Goal: Task Accomplishment & Management: Manage account settings

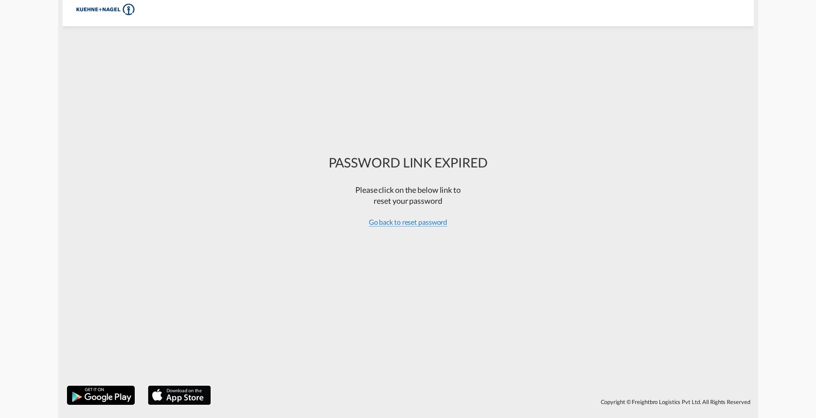
click at [400, 225] on span "Go back to reset password" at bounding box center [408, 222] width 79 height 9
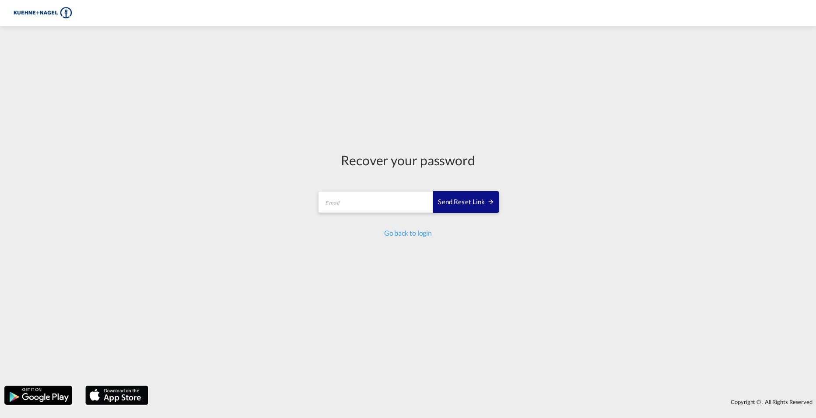
click at [389, 213] on md-input-container "Send reset link Email field is required" at bounding box center [408, 203] width 182 height 26
click at [391, 206] on input "email" at bounding box center [376, 202] width 116 height 22
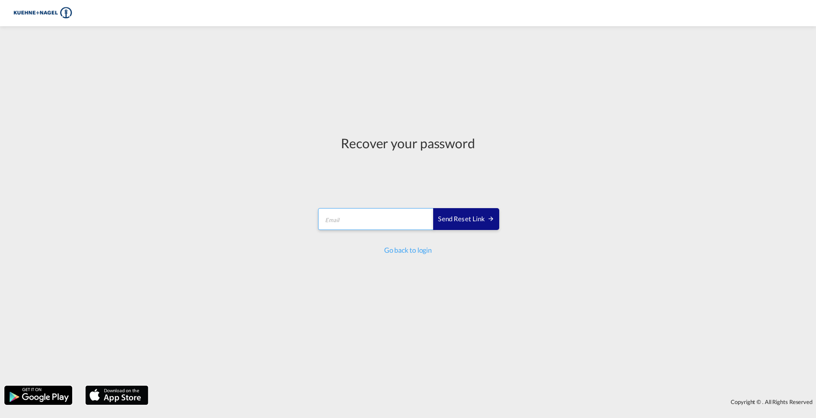
type input "[PERSON_NAME][EMAIL_ADDRESS][PERSON_NAME][PERSON_NAME][DOMAIN_NAME]"
click at [452, 218] on div "Send reset link" at bounding box center [466, 219] width 56 height 10
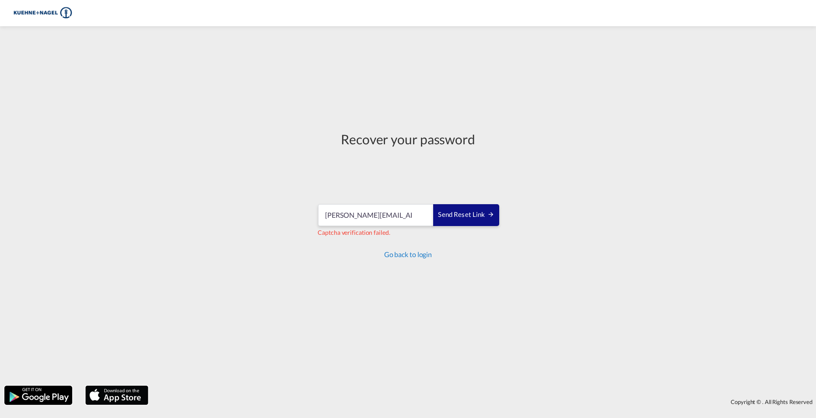
click at [419, 253] on link "Go back to login" at bounding box center [408, 254] width 48 height 8
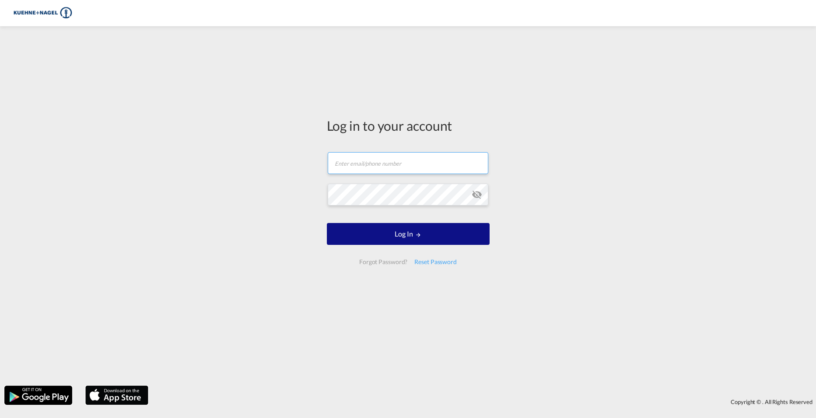
type input "[PERSON_NAME][EMAIL_ADDRESS][PERSON_NAME][PERSON_NAME][DOMAIN_NAME]"
click at [395, 160] on input "[PERSON_NAME][EMAIL_ADDRESS][PERSON_NAME][PERSON_NAME][DOMAIN_NAME]" at bounding box center [408, 163] width 161 height 22
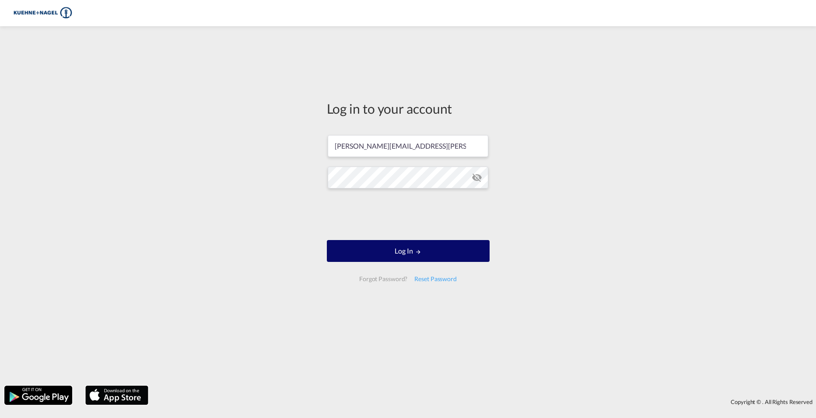
click at [430, 253] on button "Log In" at bounding box center [408, 251] width 163 height 22
